Goal: Information Seeking & Learning: Learn about a topic

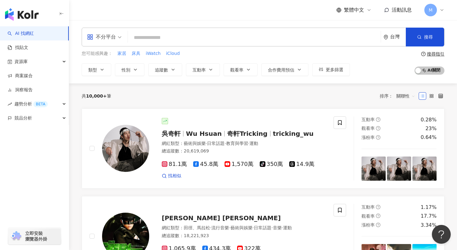
click at [242, 35] on input "search" at bounding box center [254, 38] width 248 height 12
paste input "**********"
click at [430, 38] on span "搜尋" at bounding box center [428, 37] width 9 height 5
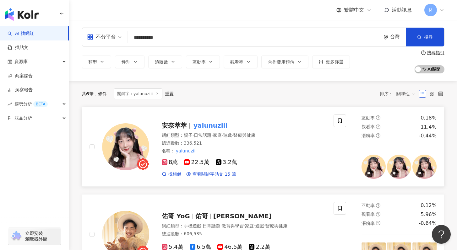
click at [227, 147] on div "網紅類型 ： 親子 · 日常話題 · 家庭 · 遊戲 · 醫療與健康 總追蹤數 ： 336,521 名稱 ： yalunuziii" at bounding box center [244, 143] width 164 height 22
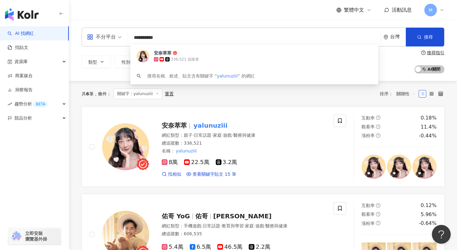
drag, startPoint x: 226, startPoint y: 35, endPoint x: 131, endPoint y: 37, distance: 95.1
click at [131, 37] on input "**********" at bounding box center [254, 38] width 248 height 12
paste input "*****"
type input "**********"
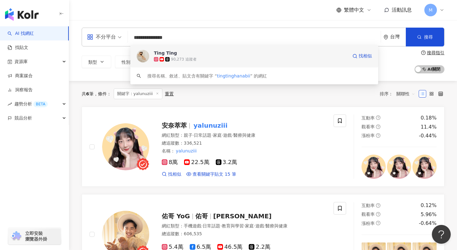
click at [289, 54] on span "Ting Ting" at bounding box center [251, 53] width 194 height 6
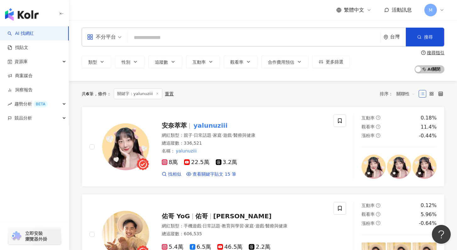
click at [168, 40] on input "search" at bounding box center [254, 38] width 248 height 12
paste input "**********"
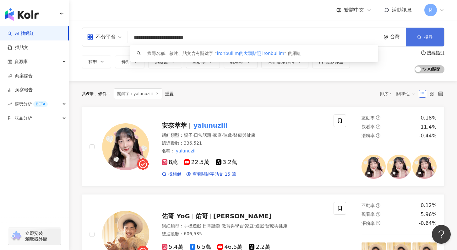
click at [421, 43] on button "搜尋" at bounding box center [424, 37] width 38 height 19
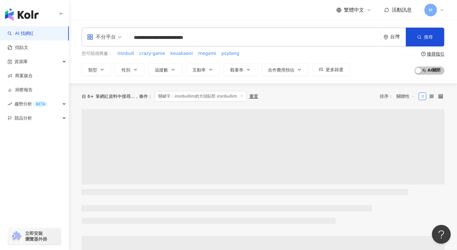
click at [196, 40] on input "**********" at bounding box center [254, 38] width 248 height 12
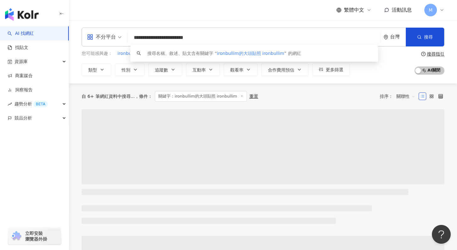
drag, startPoint x: 220, startPoint y: 38, endPoint x: 160, endPoint y: 36, distance: 60.0
click at [160, 36] on input "**********" at bounding box center [254, 38] width 248 height 12
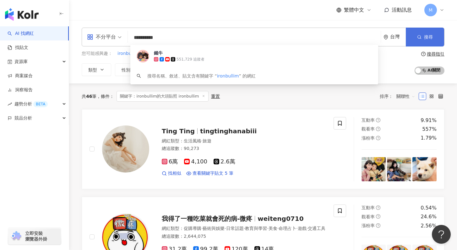
type input "**********"
click at [419, 37] on icon "button" at bounding box center [419, 37] width 4 height 4
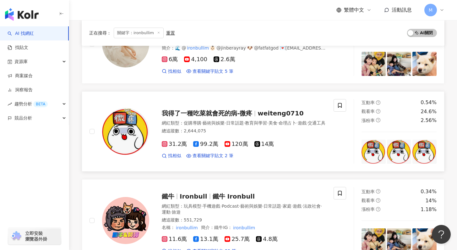
scroll to position [107, 0]
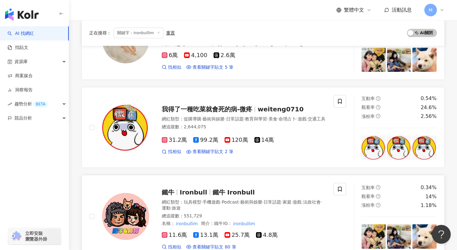
click at [290, 184] on div "鐵牛 Ironbull 鐵牛 Ironbull 網紅類型 ： 玩具模型 · 手機遊戲 · Podcast · 藝術與娛樂 · 日常話題 · 家庭 · 遊戲 ·…" at bounding box center [237, 216] width 177 height 67
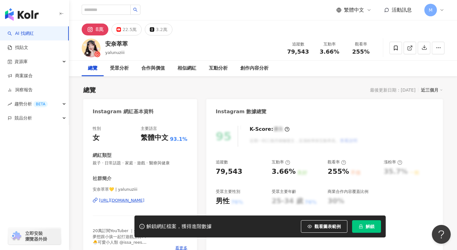
click at [363, 231] on button "解鎖" at bounding box center [366, 226] width 29 height 13
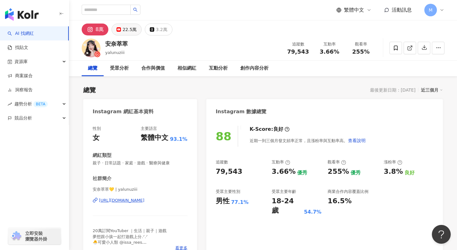
click at [128, 27] on div "22.5萬" at bounding box center [129, 29] width 14 height 9
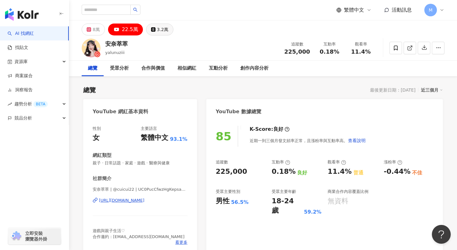
click at [157, 34] on div "3.2萬" at bounding box center [162, 29] width 11 height 9
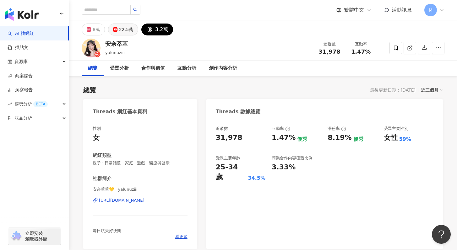
click at [130, 35] on button "22.5萬" at bounding box center [123, 30] width 30 height 12
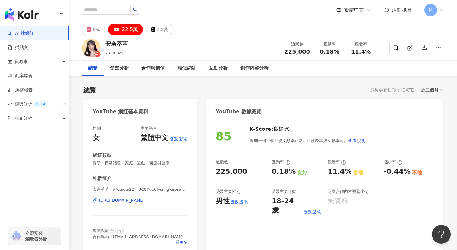
click at [101, 35] on div "8萬 22.5萬 3.2萬" at bounding box center [128, 30] width 92 height 12
click at [99, 31] on div "8萬" at bounding box center [96, 29] width 7 height 9
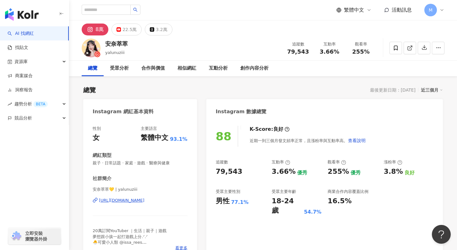
scroll to position [13, 0]
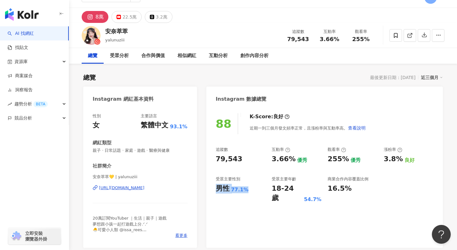
drag, startPoint x: 214, startPoint y: 189, endPoint x: 245, endPoint y: 188, distance: 31.1
click at [245, 188] on div "88 K-Score : 良好 近期一到三個月發文頻率正常，且漲粉率與互動率高。 查看說明 追蹤數 79,543 互動率 3.66% 優秀 觀看率 255% …" at bounding box center [324, 177] width 236 height 141
copy div "男性 77.1%"
drag, startPoint x: 271, startPoint y: 188, endPoint x: 315, endPoint y: 190, distance: 44.0
click at [315, 190] on div "追蹤數 79,543 互動率 3.66% 優秀 觀看率 255% 優秀 漲粉率 3.8% 良好 受眾主要性別 男性 77.1% 受眾主要年齡 18-24 歲 …" at bounding box center [324, 175] width 217 height 56
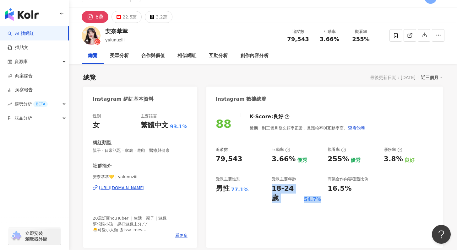
copy div "18-24 歲 54.7%"
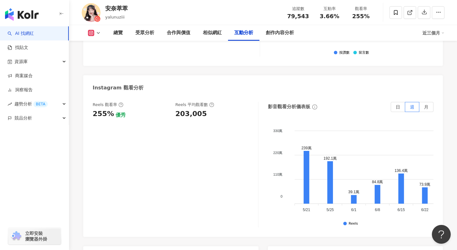
scroll to position [1714, 0]
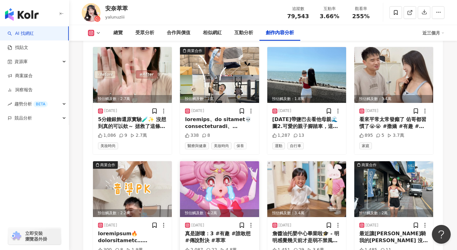
scroll to position [1883, 0]
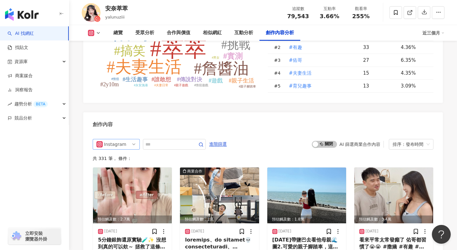
click at [115, 139] on div "Instagram" at bounding box center [114, 144] width 20 height 10
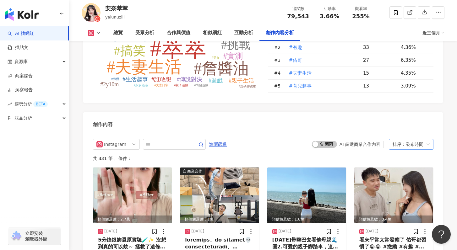
click at [399, 139] on div "排序：發布時間" at bounding box center [407, 144] width 31 height 10
click at [408, 150] on div "按讚數" at bounding box center [410, 152] width 35 height 7
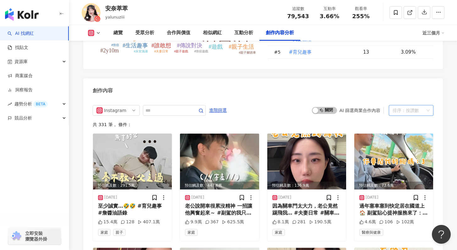
click at [403, 105] on div "排序： 按讚數" at bounding box center [407, 110] width 31 height 10
click at [404, 110] on div "觀看數" at bounding box center [410, 107] width 35 height 7
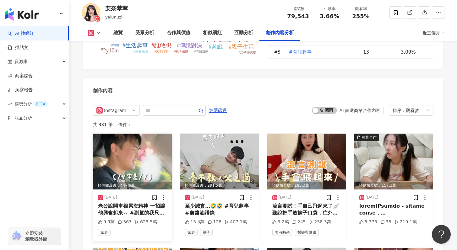
click at [155, 136] on img at bounding box center [132, 162] width 79 height 56
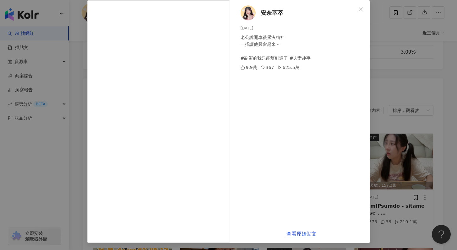
scroll to position [31, 0]
click at [302, 233] on link "查看原始貼文" at bounding box center [301, 234] width 30 height 6
click at [410, 71] on div "安奈萃萃 2024/12/30 老公說開車很累沒精神 一招讓他興奮起來～ #副駕的我只能幫到這了 #夫妻趣事 9.9萬 367 625.5萬 查看原始貼文" at bounding box center [228, 125] width 457 height 250
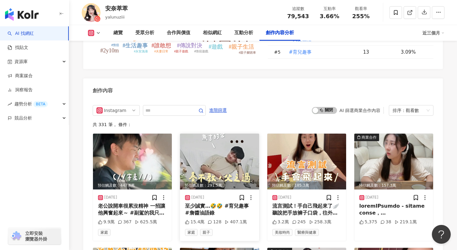
click at [219, 134] on img at bounding box center [219, 162] width 79 height 56
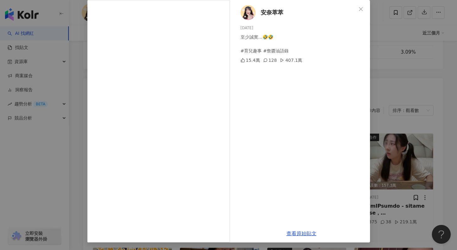
click at [396, 201] on div "安奈萃萃 2025/4/26 至少誠實…🤣🤣 #育兒趣事 #詹醬油語錄 15.4萬 128 407.1萬 查看原始貼文" at bounding box center [228, 125] width 457 height 250
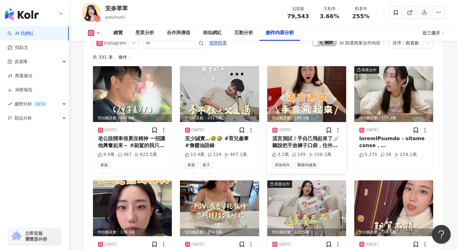
scroll to position [1985, 0]
click at [218, 73] on img at bounding box center [219, 94] width 79 height 56
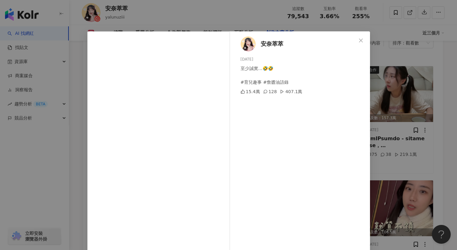
click at [383, 174] on div "安奈萃萃 2025/4/26 至少誠實…🤣🤣 #育兒趣事 #詹醬油語錄 15.4萬 128 407.1萬 查看原始貼文" at bounding box center [228, 125] width 457 height 250
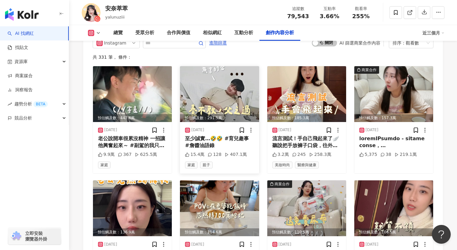
click at [210, 67] on img at bounding box center [219, 94] width 79 height 56
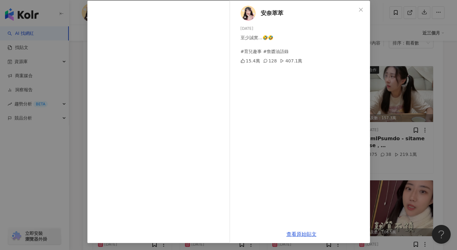
scroll to position [31, 0]
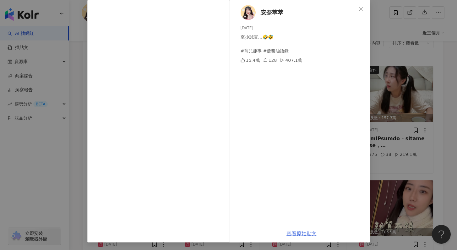
click at [308, 233] on link "查看原始貼文" at bounding box center [301, 234] width 30 height 6
click at [360, 11] on icon "close" at bounding box center [360, 9] width 5 height 5
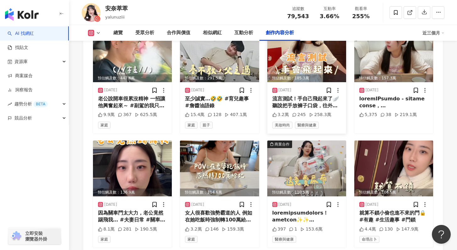
scroll to position [2026, 0]
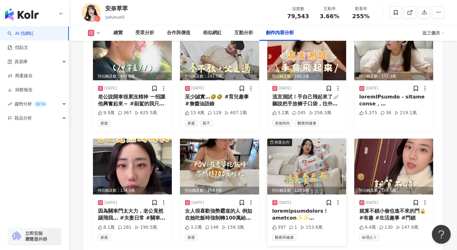
click at [302, 139] on img at bounding box center [306, 167] width 79 height 56
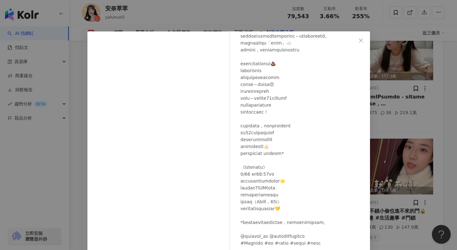
scroll to position [31, 0]
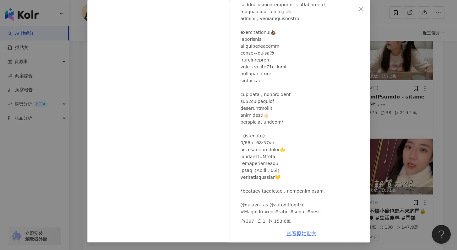
click at [299, 234] on link "查看原始貼文" at bounding box center [301, 234] width 30 height 6
click at [396, 74] on div "安奈萃萃 2025/3/5 397 1 153.6萬 查看原始貼文" at bounding box center [228, 125] width 457 height 250
click at [399, 110] on div "5,375 38 219.1萬" at bounding box center [393, 116] width 69 height 13
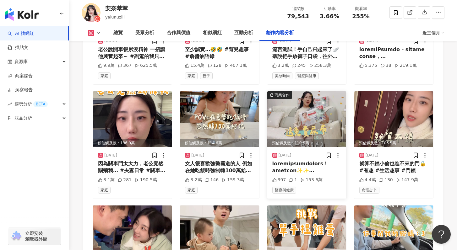
scroll to position [2077, 0]
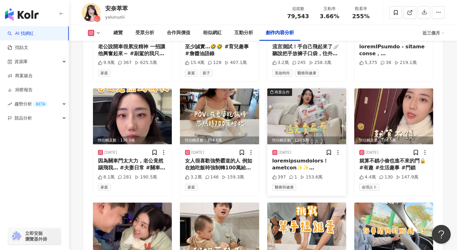
click at [303, 91] on img at bounding box center [306, 116] width 79 height 56
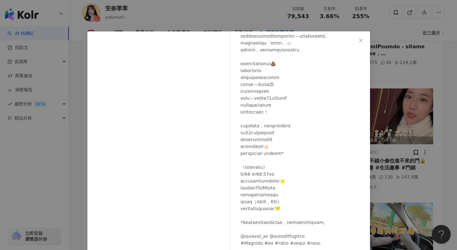
scroll to position [31, 0]
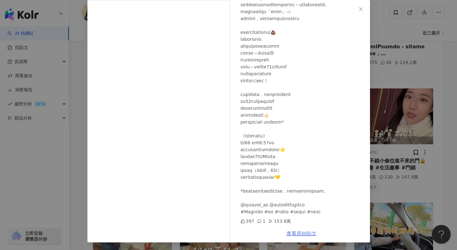
click at [297, 233] on link "查看原始貼文" at bounding box center [301, 234] width 30 height 6
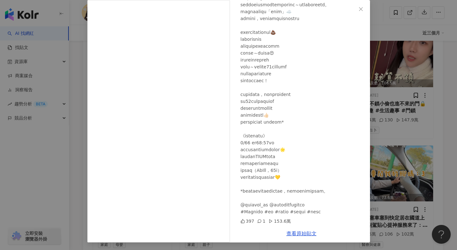
scroll to position [2143, 0]
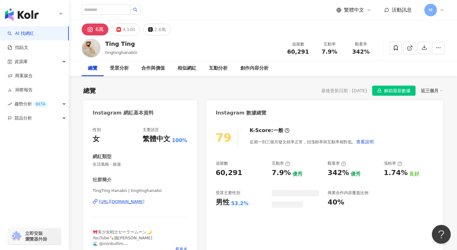
click at [380, 89] on icon "lock" at bounding box center [379, 90] width 4 height 4
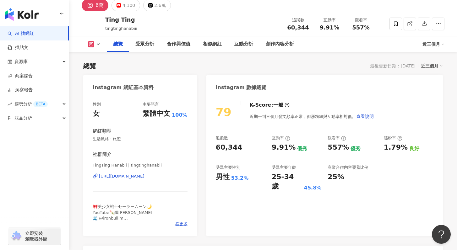
scroll to position [53, 0]
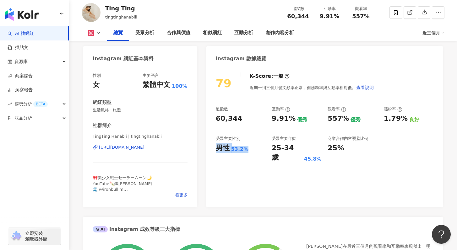
copy div "男性 53.2%"
drag, startPoint x: 212, startPoint y: 148, endPoint x: 246, endPoint y: 150, distance: 33.6
click at [246, 150] on div "79 K-Score : 一般 近期一到三個月發文頻率正常，但漲粉率與互動率相對低。 查看說明 追蹤數 60,344 互動率 9.91% 優秀 觀看率 557…" at bounding box center [324, 137] width 236 height 141
drag, startPoint x: 271, startPoint y: 145, endPoint x: 316, endPoint y: 149, distance: 45.0
click at [316, 149] on div "追蹤數 60,344 互動率 9.91% 優秀 觀看率 557% 優秀 漲粉率 1.79% 良好 受眾主要性別 男性 53.2% 受眾主要年齡 25-34 歲…" at bounding box center [324, 134] width 217 height 56
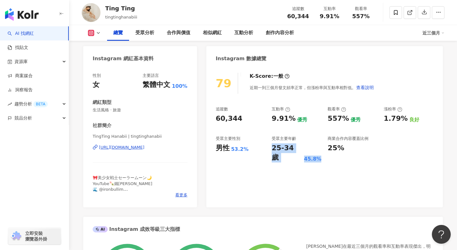
copy div "25-34 歲 45.8%"
click at [315, 159] on div "79 K-Score : 一般 近期一到三個月發文頻率正常，但漲粉率與互動率相對低。 查看說明 追蹤數 60,344 互動率 9.91% 優秀 觀看率 557…" at bounding box center [324, 137] width 236 height 141
drag, startPoint x: 270, startPoint y: 148, endPoint x: 315, endPoint y: 150, distance: 45.2
click at [315, 150] on div "追蹤數 60,344 互動率 9.91% 優秀 觀看率 557% 優秀 漲粉率 1.79% 良好 受眾主要性別 男性 53.2% 受眾主要年齡 25-34 歲…" at bounding box center [324, 134] width 217 height 56
copy div "25-34 歲 45.8%"
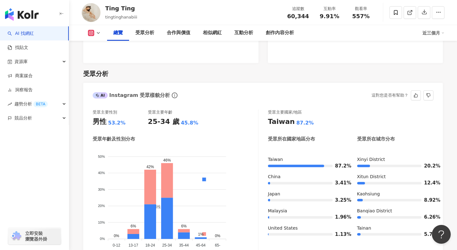
scroll to position [526, 0]
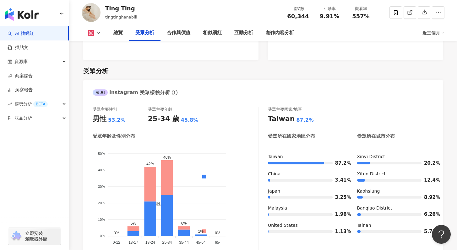
click at [94, 32] on button at bounding box center [94, 33] width 25 height 6
click at [160, 60] on div "受眾分析 AI Instagram 受眾樣貌分析 受眾主要性別 男性 53.2% 受眾主要年齡 25-34 歲 45.8% 受眾年齡及性別分布 男性 女性 5…" at bounding box center [262, 214] width 359 height 309
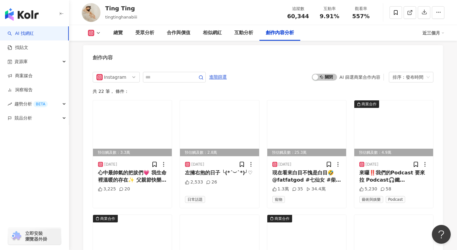
scroll to position [1915, 0]
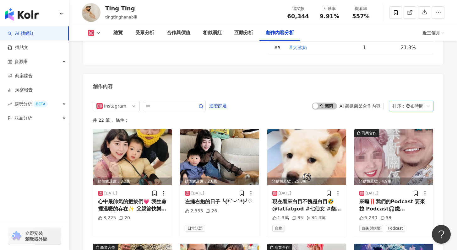
click at [412, 101] on div "排序：發布時間" at bounding box center [407, 106] width 31 height 10
click at [411, 97] on div "觀看數" at bounding box center [410, 98] width 35 height 7
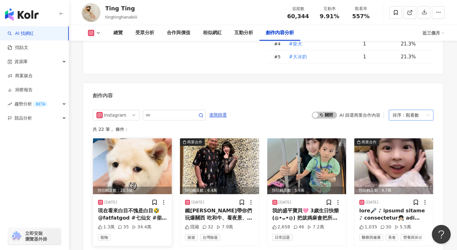
click at [140, 138] on img at bounding box center [132, 166] width 79 height 56
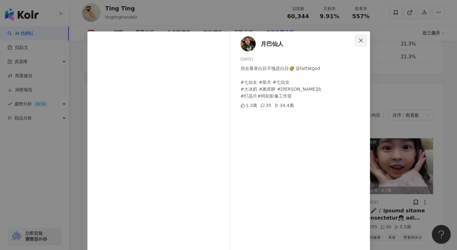
click at [358, 39] on icon "close" at bounding box center [360, 40] width 5 height 5
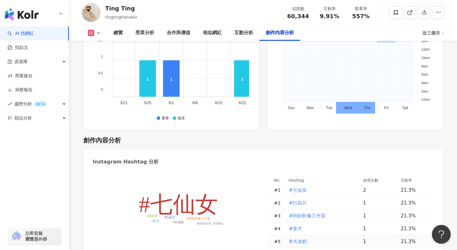
scroll to position [1842, 0]
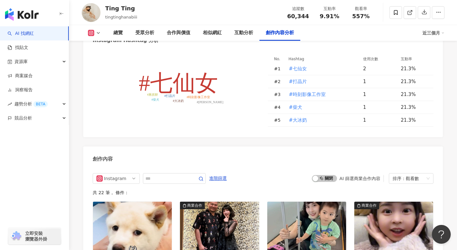
click at [284, 173] on div "Instagram 進階篩選 啟動 關閉 AI 篩選商業合作內容 排序： 觀看數" at bounding box center [263, 178] width 340 height 11
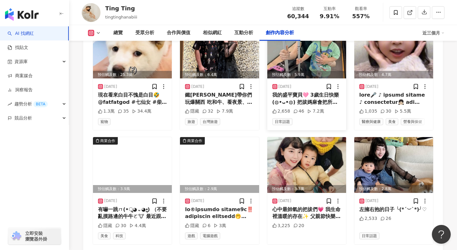
scroll to position [2142, 0]
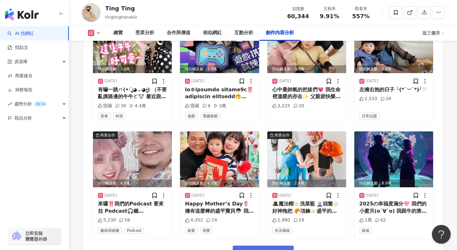
click at [254, 245] on span "看更多創作內容" at bounding box center [267, 252] width 40 height 7
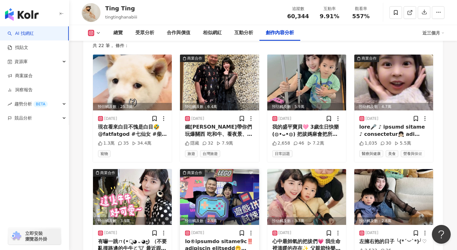
scroll to position [1938, 0]
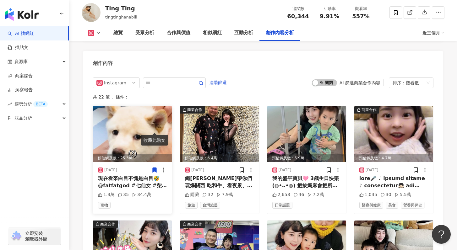
click at [155, 168] on icon at bounding box center [154, 170] width 4 height 5
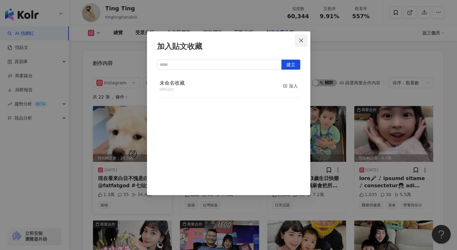
click at [302, 42] on icon "close" at bounding box center [300, 40] width 5 height 5
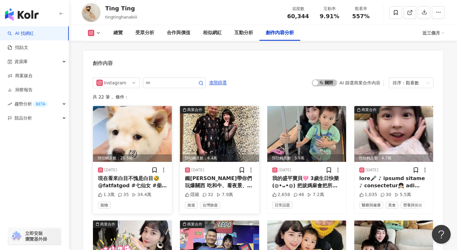
click at [216, 106] on img at bounding box center [219, 134] width 79 height 56
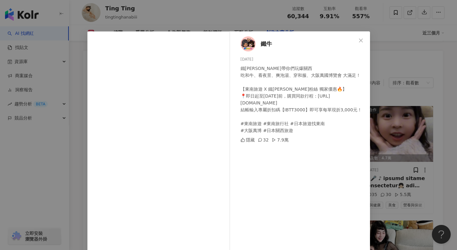
click at [402, 147] on div "鐵牛 2025/5/19 鐵牛婷婷帶你們玩爆關西 吃和牛、看夜景、爽泡湯、穿和服、大阪萬國博覽會 大滿足！ 【東南旅遊 X 鐵牛婷婷粉絲 獨家優惠🔥】 📍即日…" at bounding box center [228, 125] width 457 height 250
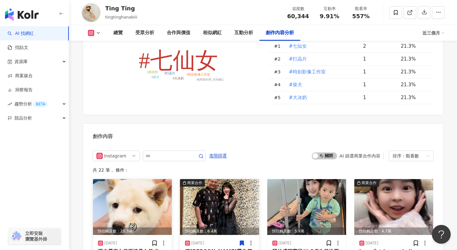
scroll to position [1865, 0]
click at [135, 179] on img at bounding box center [132, 207] width 79 height 56
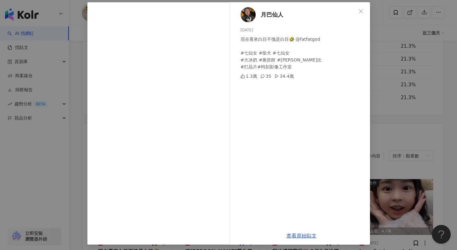
scroll to position [31, 0]
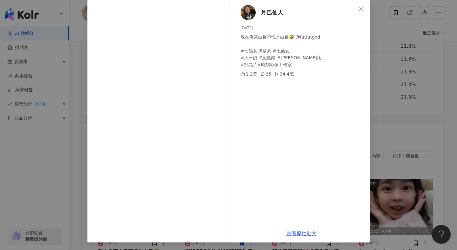
click at [266, 13] on span "月巴仙人" at bounding box center [271, 12] width 23 height 9
click at [400, 82] on div "月巴仙人 2025/6/5 現在看來白目不愧是白目🤣 @fatfatgod #七仙女 #柴犬 #七仙女 #大冰奶 #蔥抓餅 #哈娜比 #打晶片#時刻影像工作室…" at bounding box center [228, 125] width 457 height 250
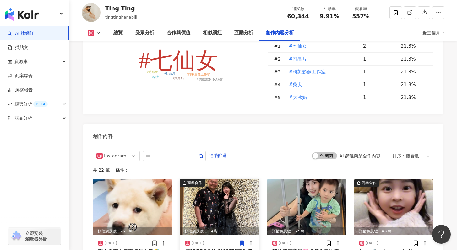
click at [232, 179] on img at bounding box center [219, 207] width 79 height 56
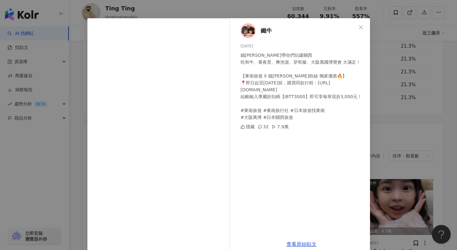
scroll to position [23, 0]
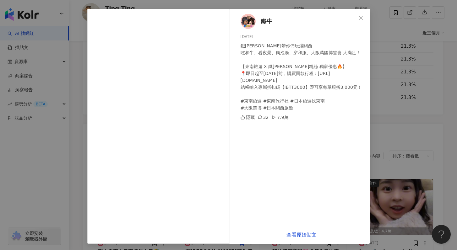
click at [376, 142] on div "鐵牛 2025/5/19 鐵牛婷婷帶你們玩爆關西 吃和牛、看夜景、爽泡湯、穿和服、大阪萬國博覽會 大滿足！ 【東南旅遊 X 鐵牛婷婷粉絲 獨家優惠🔥】 📍即日…" at bounding box center [228, 125] width 457 height 250
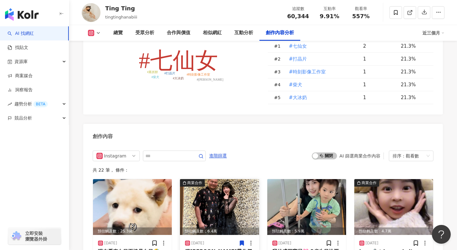
click at [228, 179] on img at bounding box center [219, 207] width 79 height 56
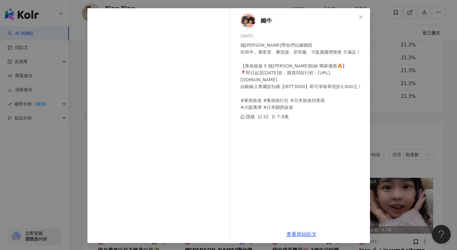
scroll to position [24, 0]
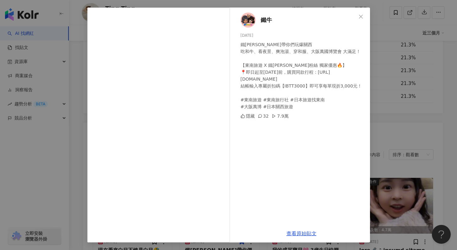
click at [295, 230] on div "查看原始貼文" at bounding box center [301, 234] width 137 height 18
click at [295, 232] on link "查看原始貼文" at bounding box center [301, 234] width 30 height 6
click at [424, 72] on div "鐵牛 2025/5/19 鐵牛婷婷帶你們玩爆關西 吃和牛、看夜景、爽泡湯、穿和服、大阪萬國博覽會 大滿足！ 【東南旅遊 X 鐵牛婷婷粉絲 獨家優惠🔥】 📍即日…" at bounding box center [228, 125] width 457 height 250
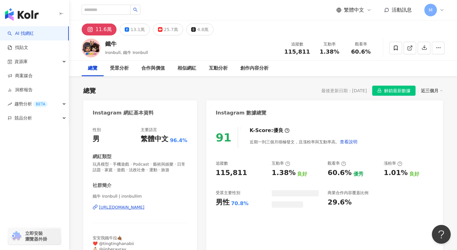
click at [388, 93] on span "解鎖最新數據" at bounding box center [397, 91] width 26 height 10
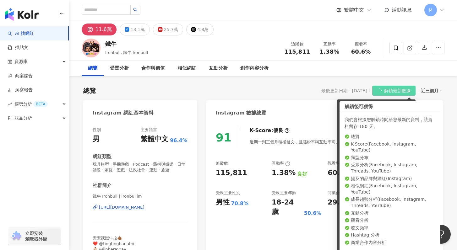
click at [387, 90] on span "解鎖最新數據" at bounding box center [397, 91] width 26 height 10
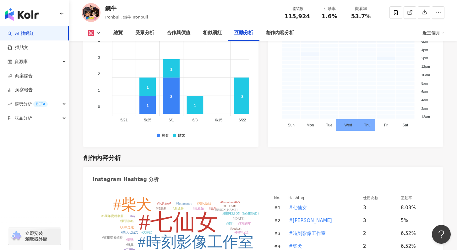
scroll to position [1903, 0]
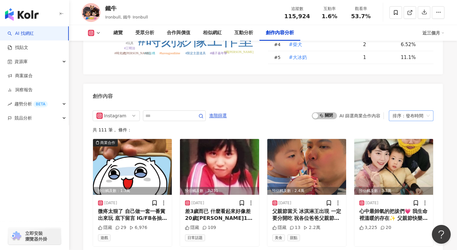
click at [409, 111] on div "排序：發布時間" at bounding box center [407, 116] width 31 height 10
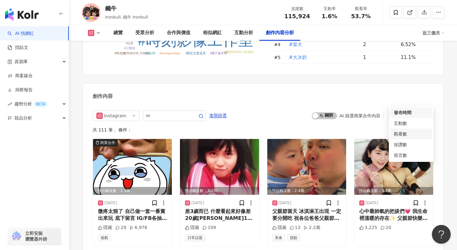
click at [409, 132] on div "觀看數" at bounding box center [410, 134] width 35 height 7
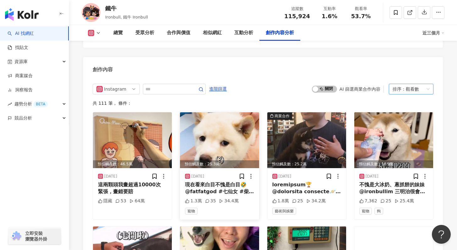
scroll to position [1970, 0]
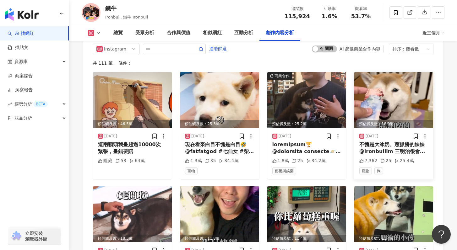
click at [380, 120] on div "預估觸及數：18.9萬" at bounding box center [393, 124] width 79 height 8
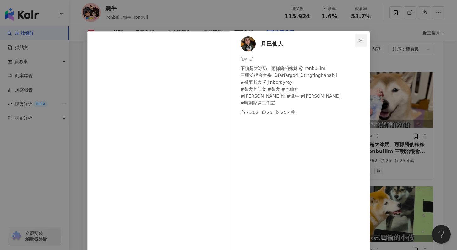
click at [364, 39] on span "Close" at bounding box center [360, 40] width 13 height 5
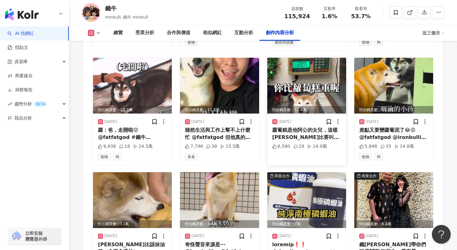
scroll to position [2174, 0]
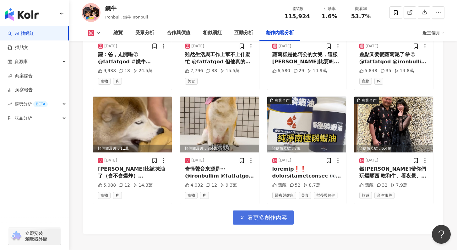
click at [287, 211] on button "看更多創作內容" at bounding box center [263, 218] width 61 height 14
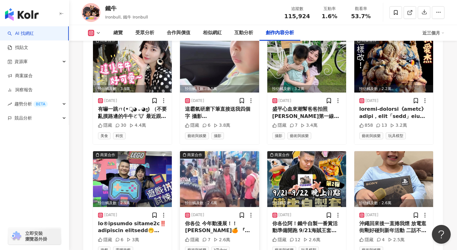
scroll to position [2555, 0]
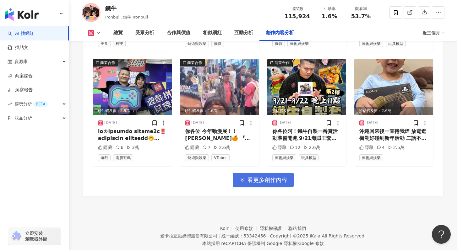
click at [252, 173] on button "看更多創作內容" at bounding box center [263, 180] width 61 height 14
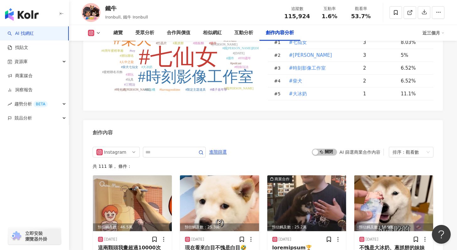
scroll to position [1864, 0]
